Goal: Task Accomplishment & Management: Manage account settings

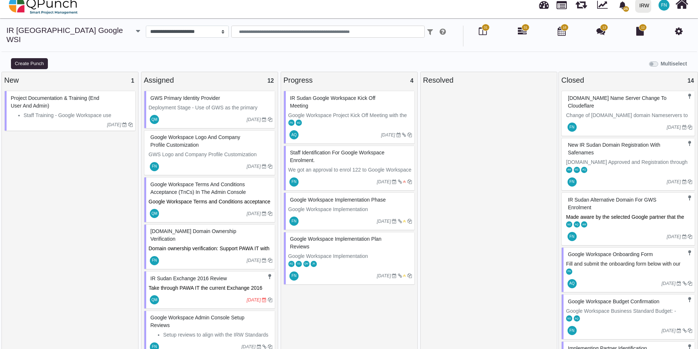
scroll to position [73, 0]
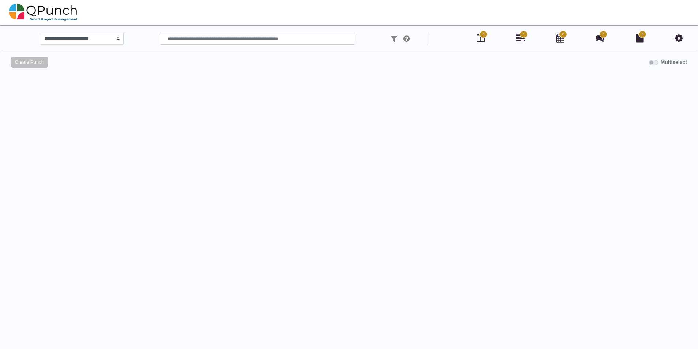
scroll to position [7, 0]
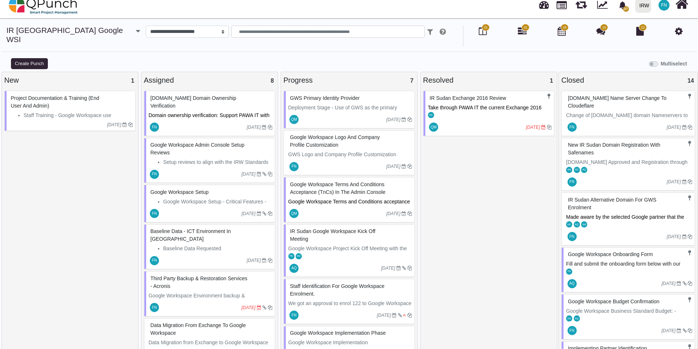
click at [471, 105] on span "Take through PAWA IT the current Exchange 2016 environment as part of the pre d…" at bounding box center [485, 112] width 115 height 14
click at [471, 99] on div "IR Sudan Exchange 2016 review Take through PAWA IT the current Exchange 2016 en…" at bounding box center [488, 113] width 131 height 45
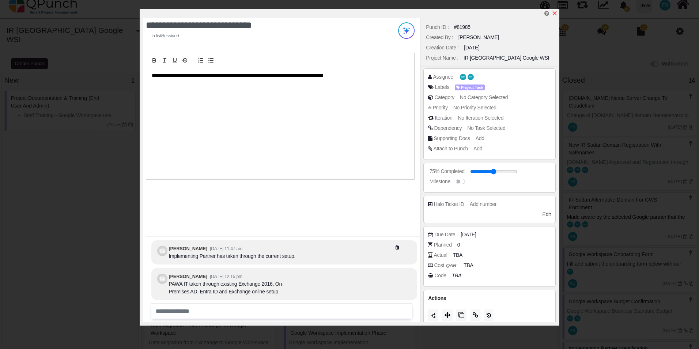
click at [555, 12] on icon "x" at bounding box center [554, 13] width 4 height 4
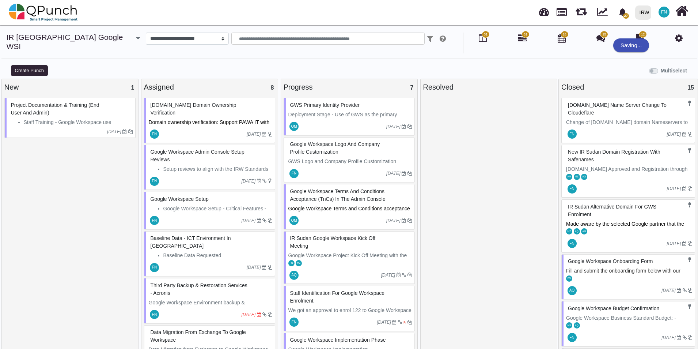
click at [219, 282] on span "Third Party Backup & Restoration Services - Acronis" at bounding box center [199, 289] width 97 height 14
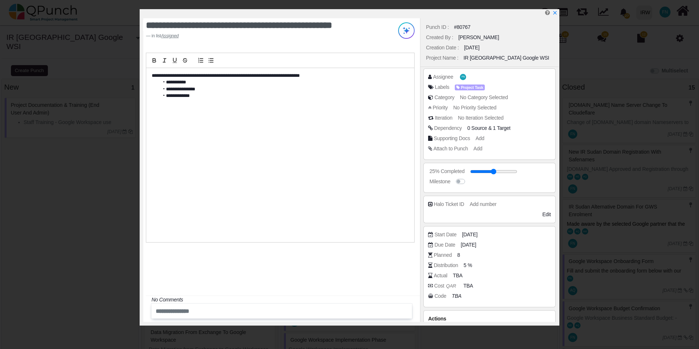
click at [476, 245] on span "[DATE]" at bounding box center [467, 245] width 15 height 8
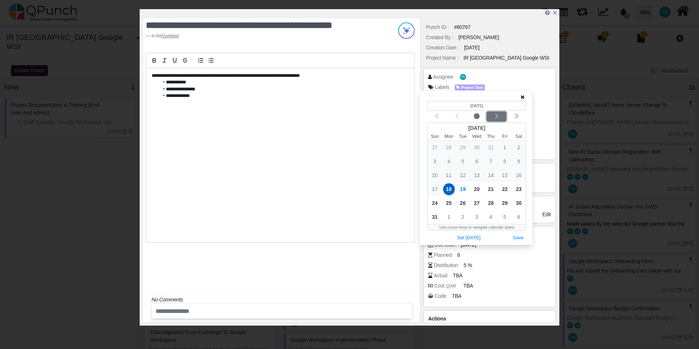
click at [500, 116] on div "Next month" at bounding box center [496, 116] width 17 height 7
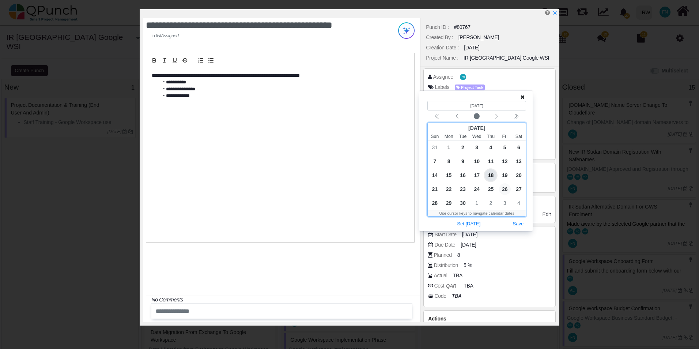
click at [505, 188] on span "26" at bounding box center [505, 189] width 12 height 12
click at [515, 221] on button "Save" at bounding box center [518, 224] width 16 height 10
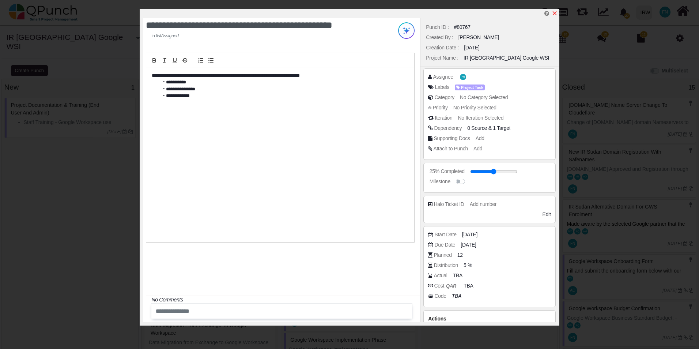
click at [555, 11] on icon "x" at bounding box center [554, 13] width 6 height 6
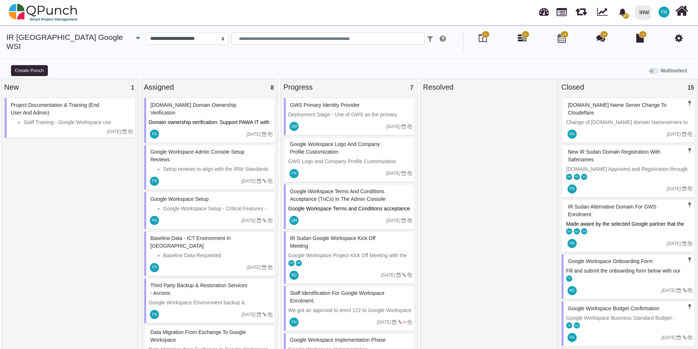
click at [195, 101] on div "[DOMAIN_NAME] Domain Ownership Verification" at bounding box center [211, 108] width 124 height 19
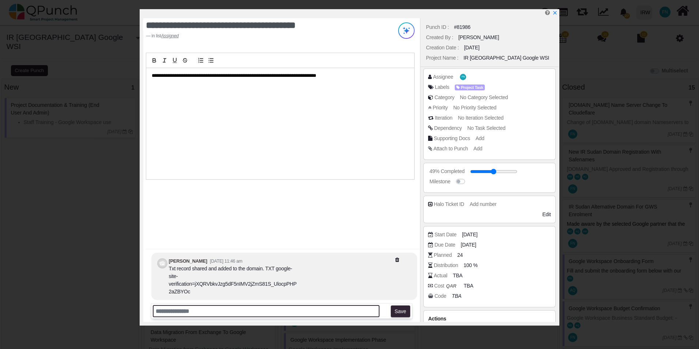
click at [172, 312] on input "text" at bounding box center [266, 311] width 226 height 12
type input "*"
type input "**********"
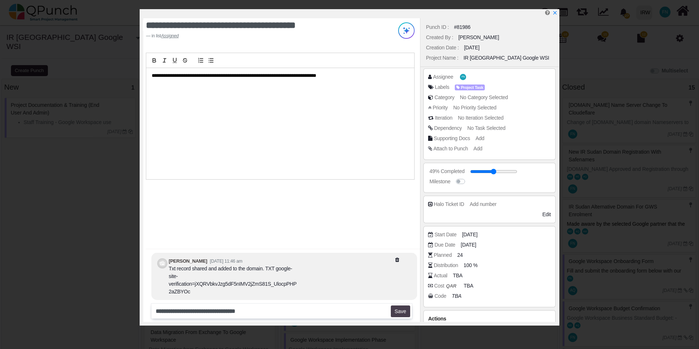
click at [402, 309] on button "Save" at bounding box center [400, 311] width 19 height 12
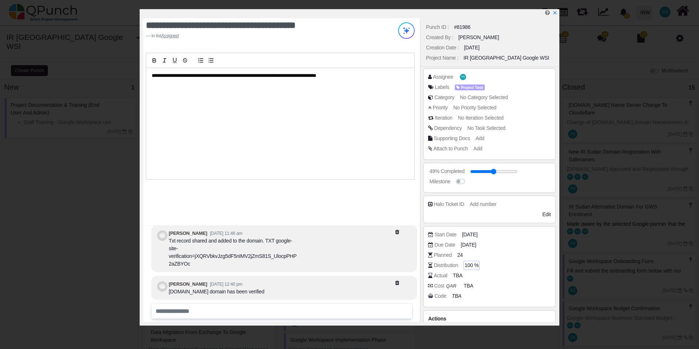
click at [471, 263] on span "100 %" at bounding box center [471, 265] width 14 height 8
type input "*"
click at [531, 281] on div "Actual TBA" at bounding box center [489, 276] width 122 height 10
click at [556, 14] on icon "x" at bounding box center [554, 13] width 6 height 6
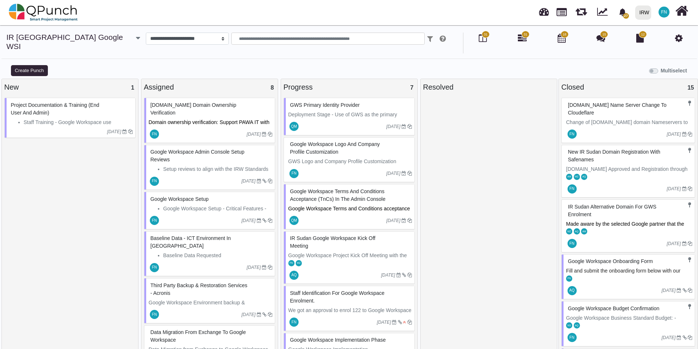
click at [199, 102] on span "[DOMAIN_NAME] Domain Ownership Verification" at bounding box center [194, 109] width 86 height 14
click at [199, 99] on div "IRSudan.Org Domain Ownership Verification Domain ownership verification: Suppor…" at bounding box center [209, 120] width 131 height 45
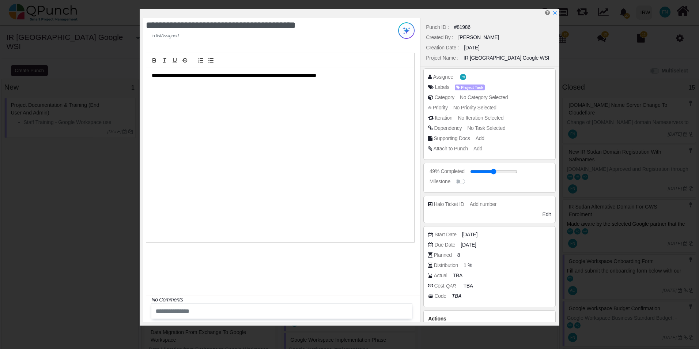
drag, startPoint x: 464, startPoint y: 181, endPoint x: 474, endPoint y: 183, distance: 10.8
click at [467, 178] on label at bounding box center [467, 178] width 0 height 0
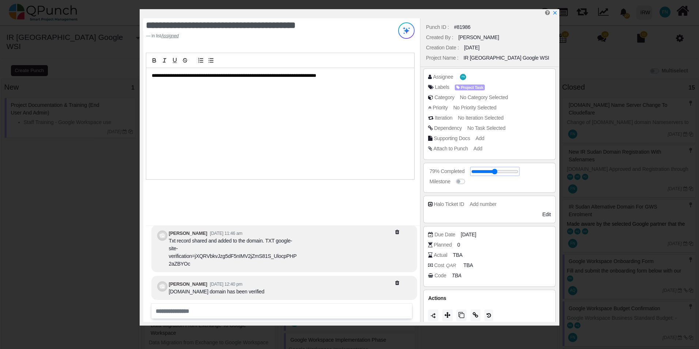
click at [506, 170] on input "range" at bounding box center [494, 171] width 47 height 3
drag, startPoint x: 488, startPoint y: 170, endPoint x: 529, endPoint y: 167, distance: 41.8
click at [517, 170] on input "range" at bounding box center [493, 171] width 47 height 3
type input "**"
click at [556, 12] on icon "x" at bounding box center [554, 13] width 4 height 4
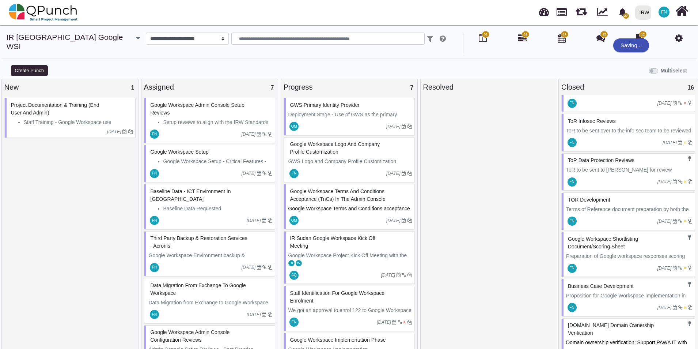
scroll to position [471, 0]
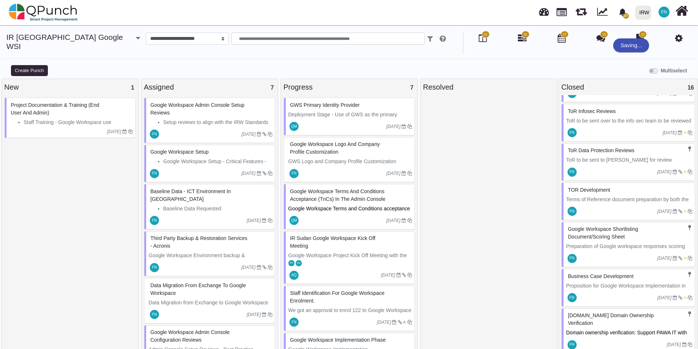
click at [613, 312] on span "[DOMAIN_NAME] Domain Ownership Verification" at bounding box center [611, 319] width 86 height 14
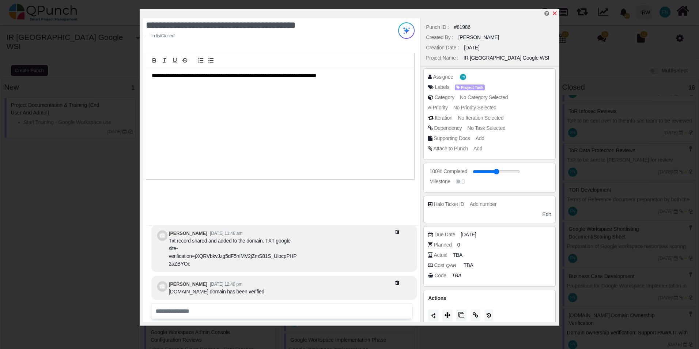
click at [554, 13] on icon "x" at bounding box center [554, 13] width 6 height 6
